Goal: Navigation & Orientation: Find specific page/section

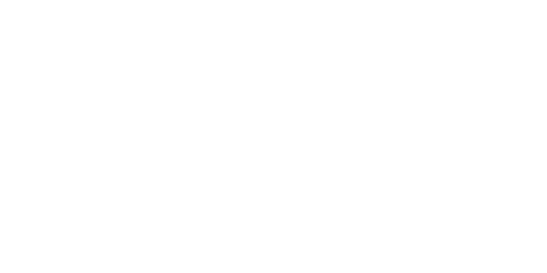
click at [267, 153] on div at bounding box center [273, 136] width 547 height 273
